Goal: Task Accomplishment & Management: Manage account settings

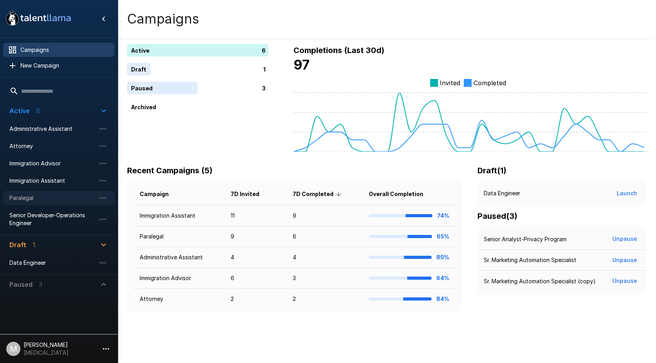
click at [42, 199] on span "Paralegal" at bounding box center [52, 198] width 86 height 8
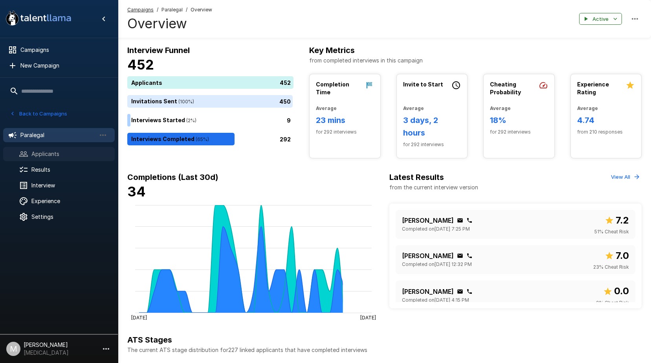
click at [27, 159] on icon at bounding box center [23, 153] width 9 height 9
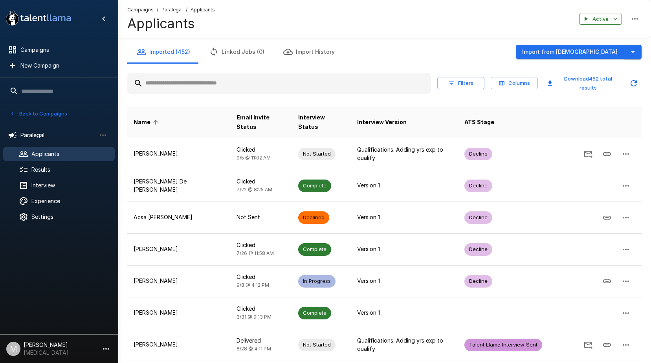
click at [634, 48] on icon "button" at bounding box center [632, 51] width 9 height 9
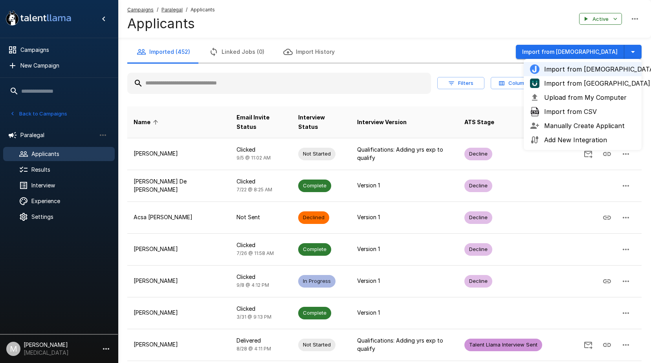
click at [583, 99] on span "Upload from My Computer" at bounding box center [589, 97] width 91 height 9
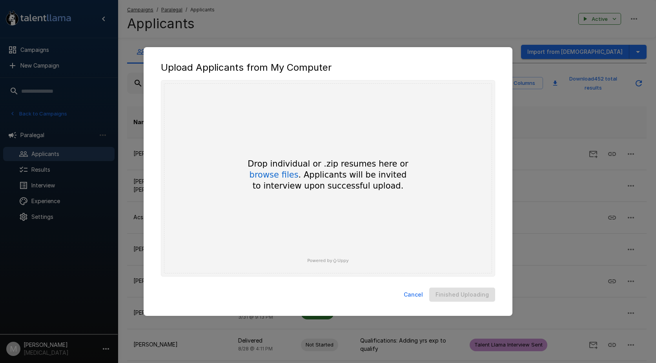
click at [417, 292] on button "Cancel" at bounding box center [414, 294] width 26 height 15
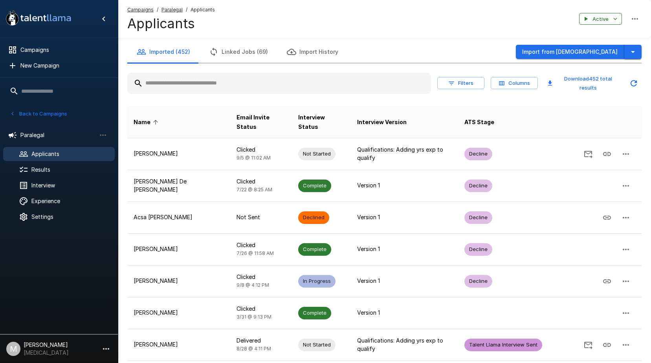
click at [629, 55] on icon "button" at bounding box center [632, 51] width 9 height 9
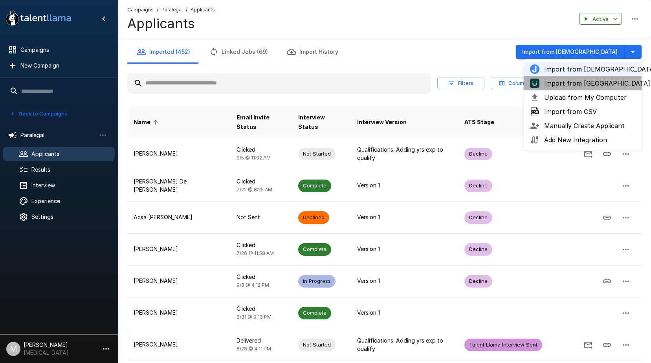
click at [576, 90] on li "Import from [GEOGRAPHIC_DATA]" at bounding box center [582, 83] width 118 height 14
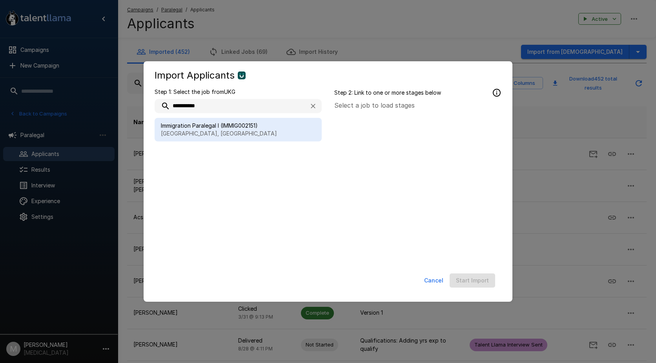
type input "**********"
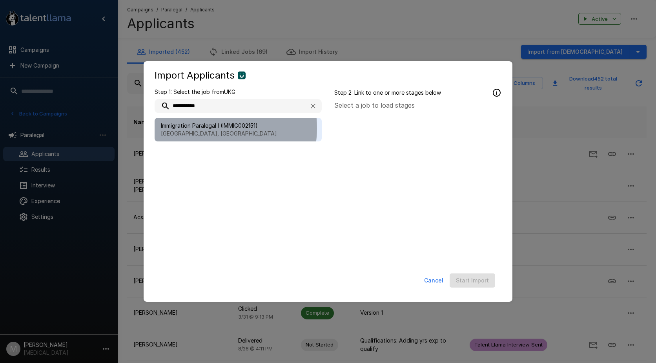
click at [211, 128] on span "Immigration Paralegal I (IMMIG002151)" at bounding box center [238, 126] width 155 height 8
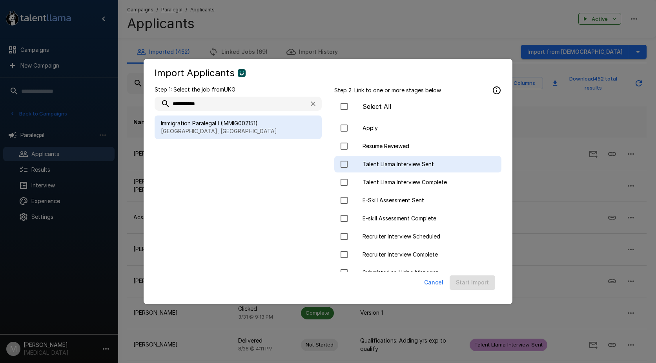
click at [380, 165] on span "Talent Llama Interview Sent" at bounding box center [429, 164] width 133 height 8
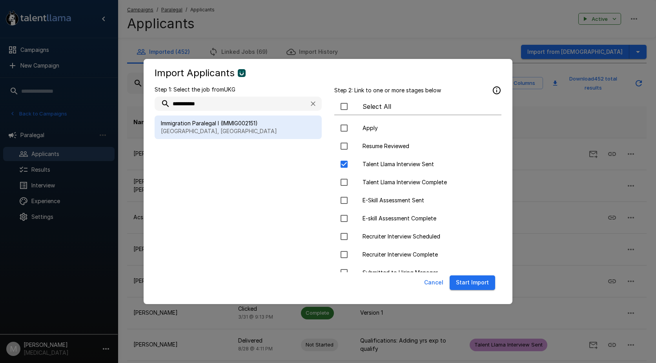
click at [475, 280] on button "Start Import" at bounding box center [473, 282] width 46 height 15
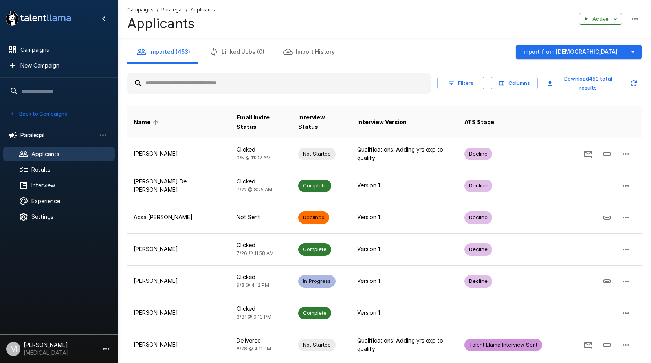
click at [168, 90] on input "text" at bounding box center [278, 83] width 303 height 14
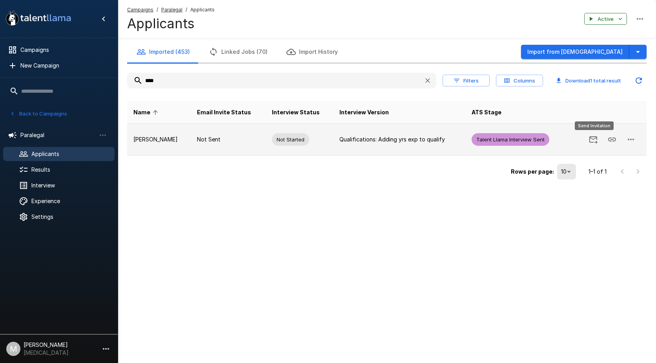
type input "****"
click at [597, 141] on icon "Send Invitation" at bounding box center [593, 139] width 9 height 9
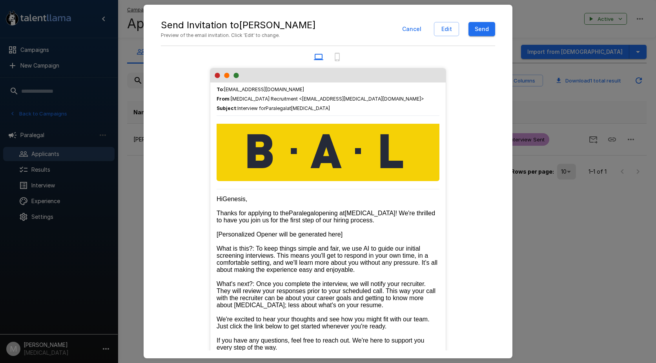
click at [478, 22] on button "Send" at bounding box center [482, 29] width 27 height 15
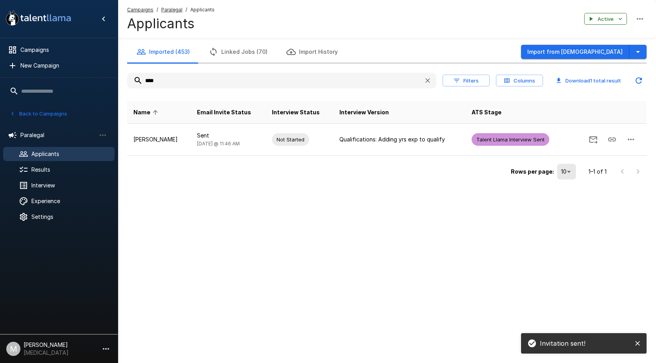
click at [199, 83] on input "****" at bounding box center [272, 80] width 291 height 14
click at [423, 80] on button "button" at bounding box center [428, 80] width 14 height 14
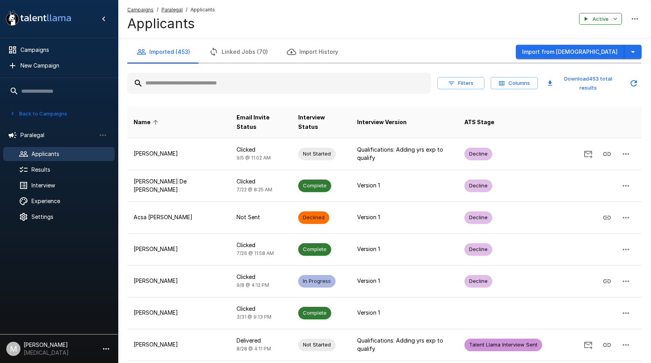
click at [451, 78] on button "Filters" at bounding box center [460, 83] width 47 height 12
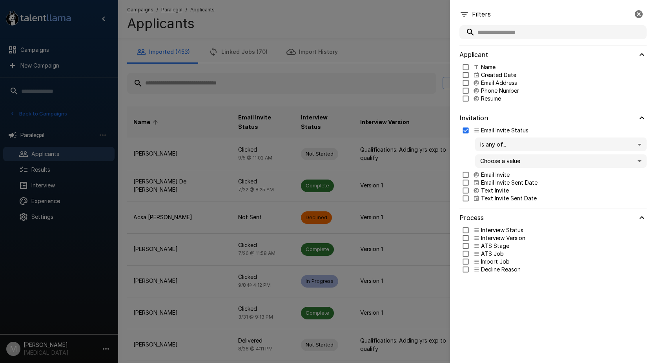
click at [502, 144] on body ".st0{fill:#FFFFFF;} .st1{fill:#76a4ed;} Campaigns New Campaign Active 6 Adminis…" at bounding box center [331, 181] width 662 height 363
click at [502, 144] on div at bounding box center [328, 181] width 656 height 363
click at [503, 159] on body ".st0{fill:#FFFFFF;} .st1{fill:#76a4ed;} Campaigns New Campaign Active 6 Adminis…" at bounding box center [331, 181] width 662 height 363
click at [519, 160] on div at bounding box center [328, 181] width 656 height 363
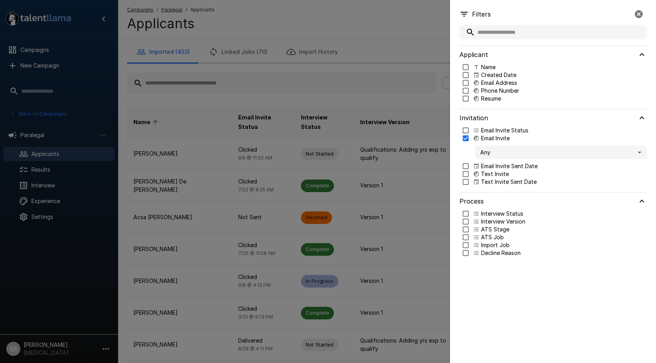
click at [514, 151] on body ".st0{fill:#FFFFFF;} .st1{fill:#76a4ed;} Campaigns New Campaign Active 6 Adminis…" at bounding box center [331, 181] width 662 height 363
click at [502, 185] on span "Not Sent" at bounding box center [561, 183] width 159 height 8
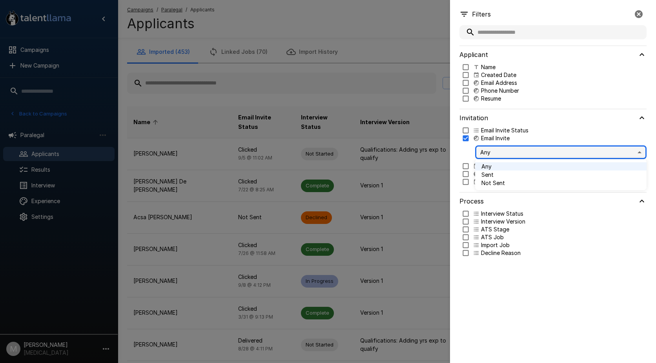
type input "*****"
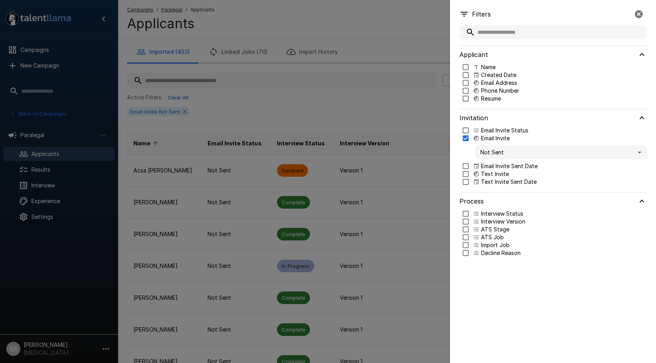
click at [293, 238] on div at bounding box center [328, 181] width 656 height 363
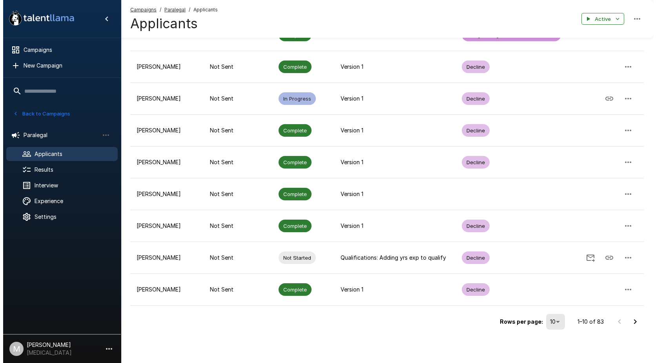
scroll to position [168, 0]
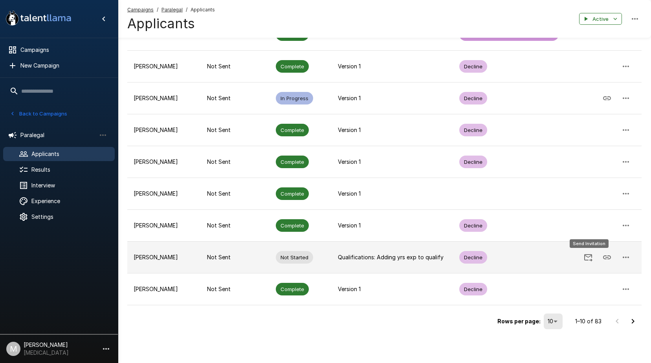
click at [587, 263] on button "Send Invitation" at bounding box center [587, 257] width 19 height 19
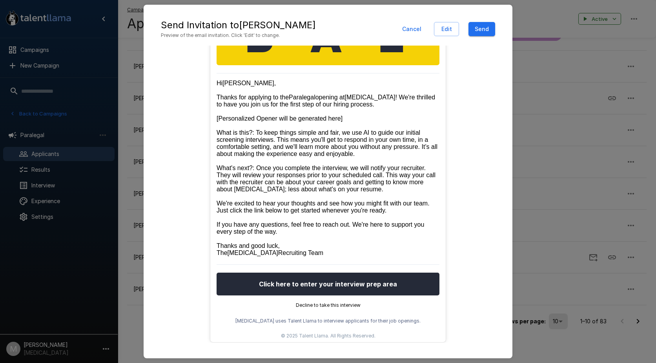
scroll to position [145, 0]
click at [490, 31] on button "Send" at bounding box center [482, 29] width 27 height 15
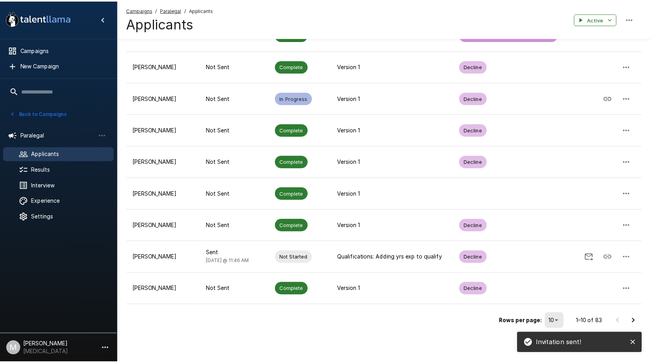
scroll to position [0, 0]
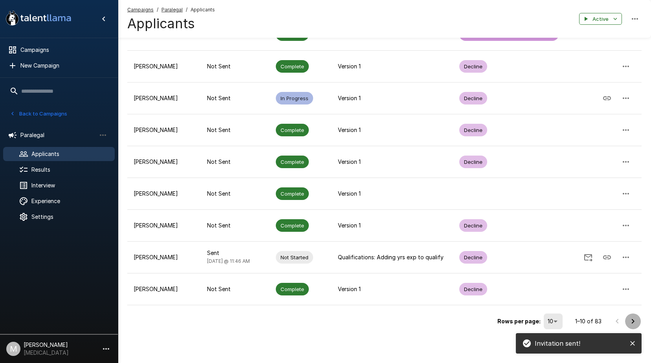
click at [632, 320] on icon "Go to next page" at bounding box center [632, 320] width 9 height 9
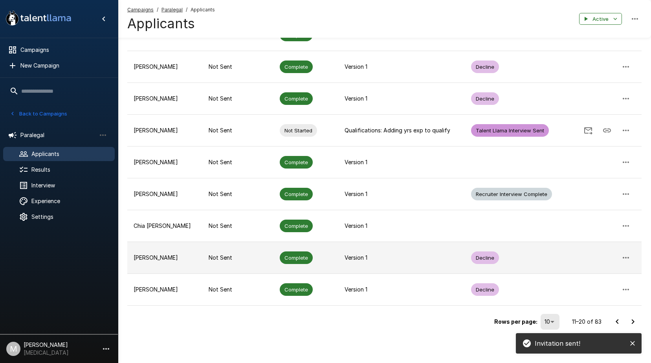
scroll to position [168, 0]
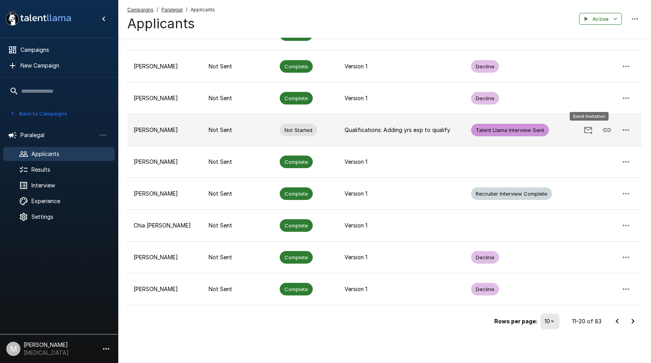
click at [592, 132] on icon "Send Invitation" at bounding box center [587, 129] width 9 height 9
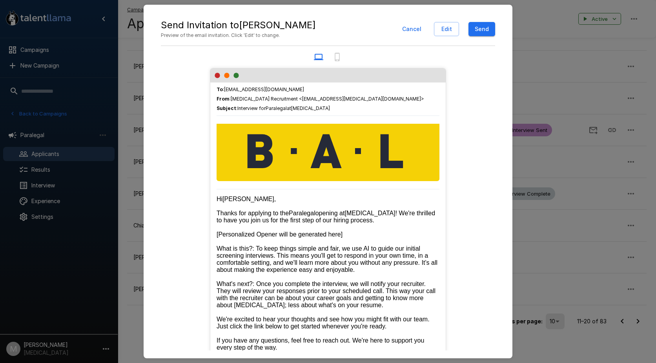
click at [488, 26] on button "Send" at bounding box center [482, 29] width 27 height 15
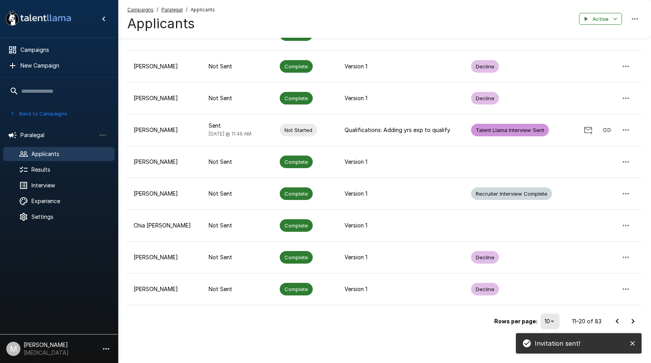
click at [636, 318] on icon "Go to next page" at bounding box center [632, 320] width 9 height 9
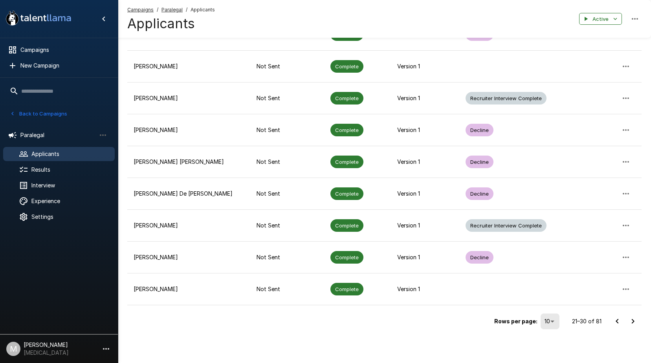
click at [640, 324] on div at bounding box center [624, 321] width 31 height 16
click at [632, 320] on icon "Go to next page" at bounding box center [632, 321] width 3 height 5
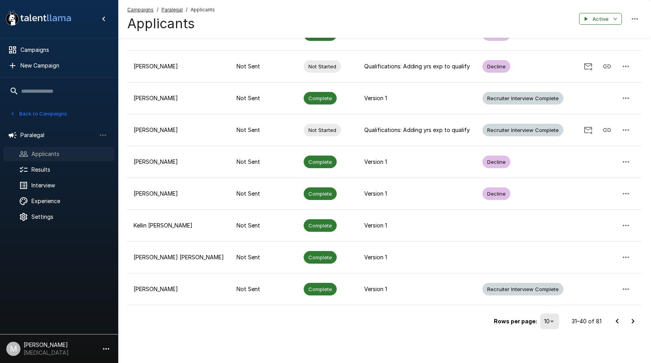
click at [48, 157] on span "Applicants" at bounding box center [69, 154] width 77 height 8
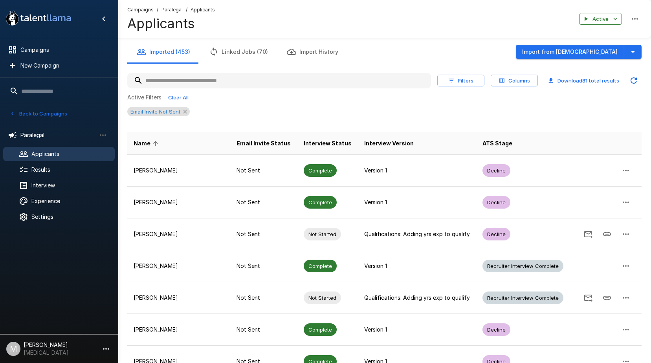
click at [184, 110] on icon at bounding box center [185, 111] width 6 height 6
